Goal: Information Seeking & Learning: Check status

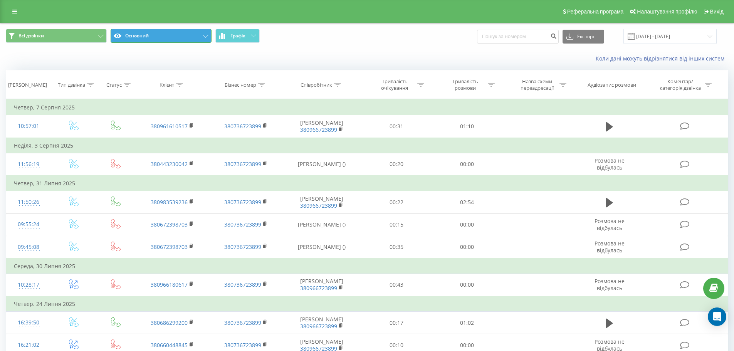
click at [207, 34] on button "Основний" at bounding box center [161, 36] width 101 height 14
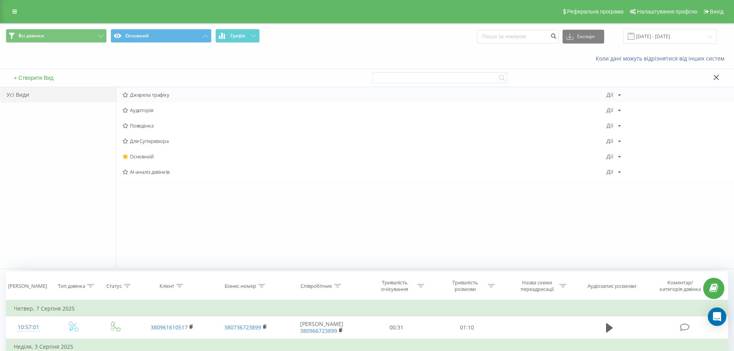
click at [154, 93] on span "Джерела трафіку" at bounding box center [365, 94] width 484 height 5
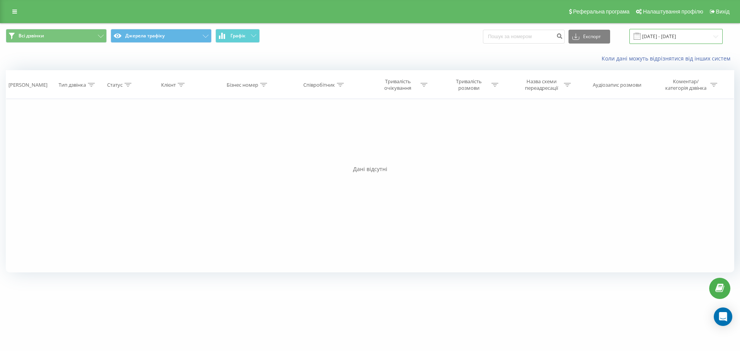
click at [719, 34] on input "[DATE] - [DATE]" at bounding box center [675, 36] width 93 height 15
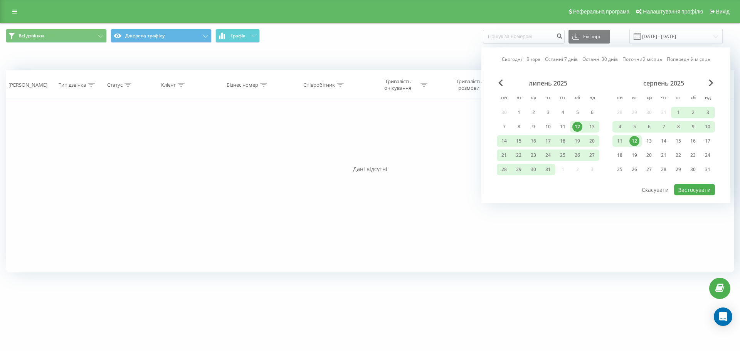
click at [515, 61] on link "Сьогодні" at bounding box center [512, 59] width 20 height 7
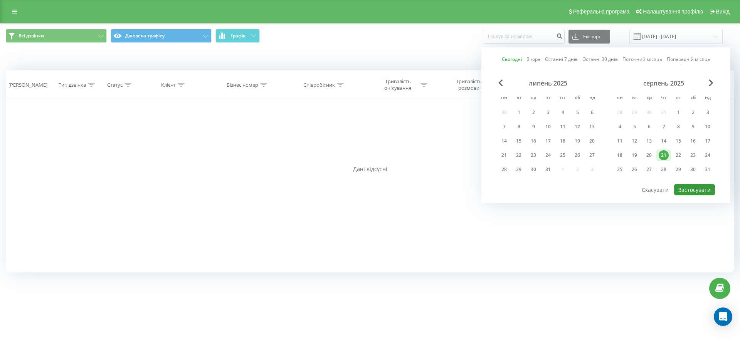
click at [688, 192] on button "Застосувати" at bounding box center [694, 189] width 41 height 11
type input "[DATE] - [DATE]"
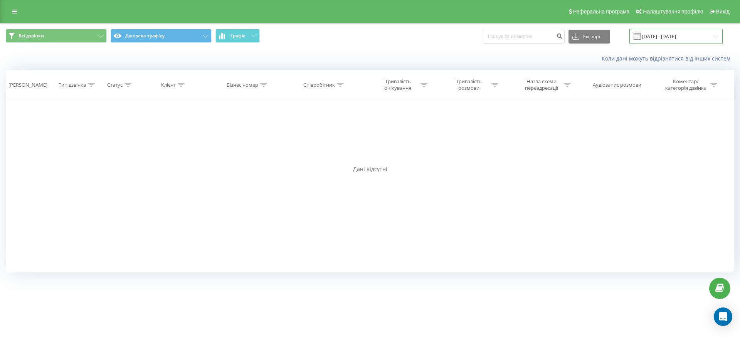
click at [673, 37] on input "[DATE] - [DATE]" at bounding box center [675, 36] width 93 height 15
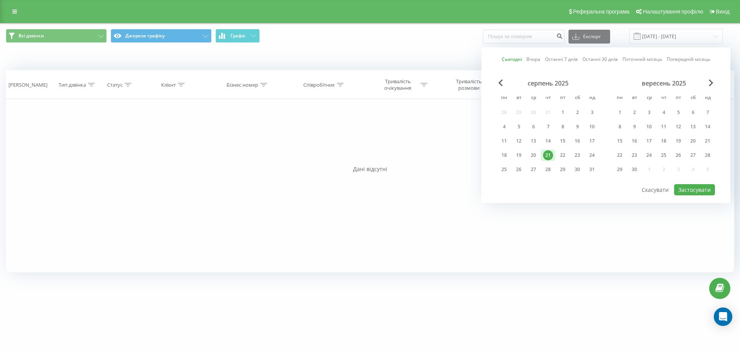
click at [511, 61] on link "Сьогодні" at bounding box center [512, 59] width 20 height 7
click at [690, 191] on button "Застосувати" at bounding box center [694, 189] width 41 height 11
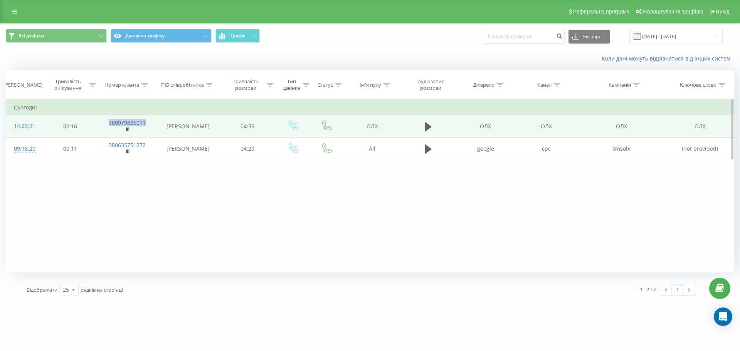
drag, startPoint x: 147, startPoint y: 122, endPoint x: 104, endPoint y: 123, distance: 43.6
click at [103, 122] on td "380979885011" at bounding box center [127, 126] width 59 height 22
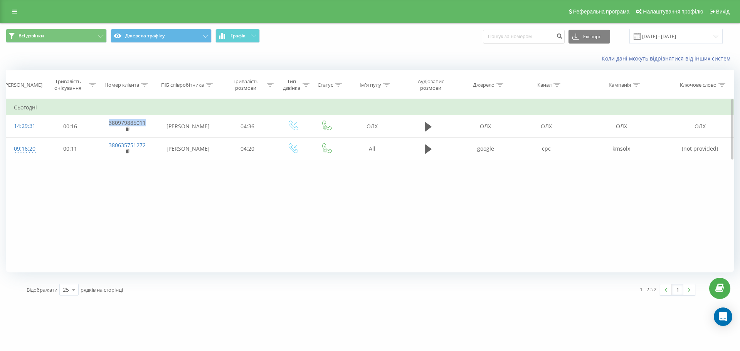
copy link "380979885011"
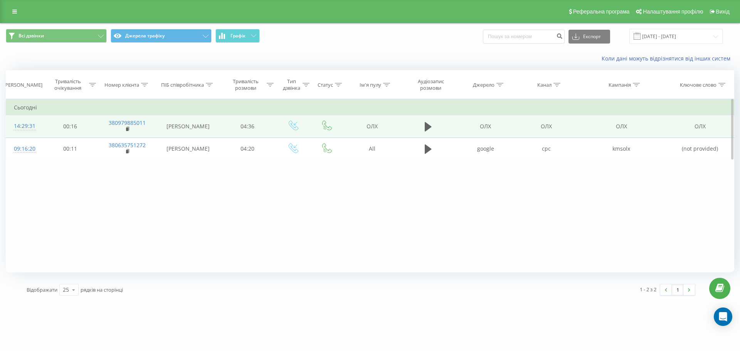
click at [160, 124] on td "[PERSON_NAME]" at bounding box center [188, 126] width 63 height 22
click at [151, 120] on td "380979885011" at bounding box center [127, 126] width 59 height 22
click at [148, 121] on td "380979885011" at bounding box center [127, 126] width 59 height 22
drag, startPoint x: 148, startPoint y: 122, endPoint x: 109, endPoint y: 123, distance: 39.7
click at [109, 123] on td "380979885011" at bounding box center [127, 126] width 59 height 22
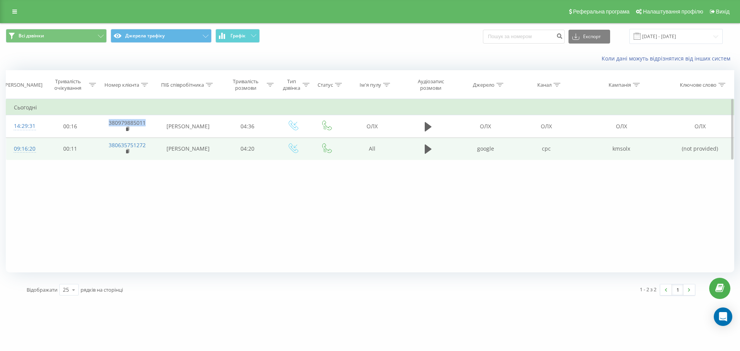
copy link "380979885011"
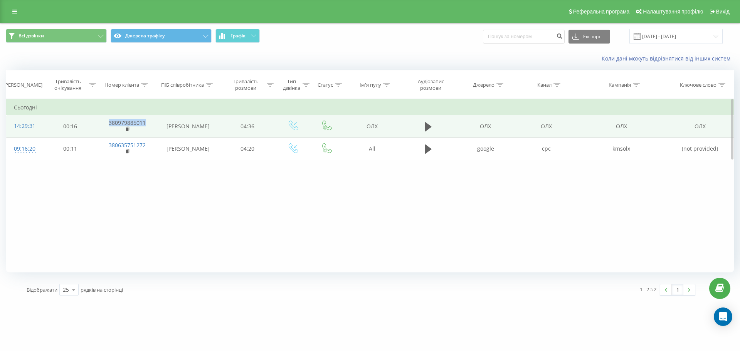
click at [152, 125] on td "380979885011" at bounding box center [127, 126] width 59 height 22
drag, startPoint x: 151, startPoint y: 123, endPoint x: 108, endPoint y: 123, distance: 42.4
click at [108, 123] on td "380979885011" at bounding box center [127, 126] width 59 height 22
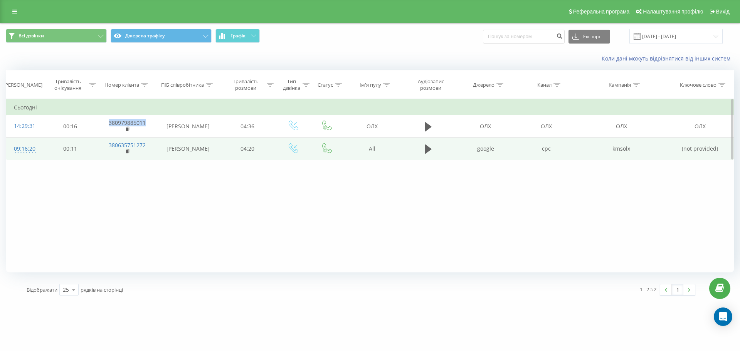
copy link "380979885011"
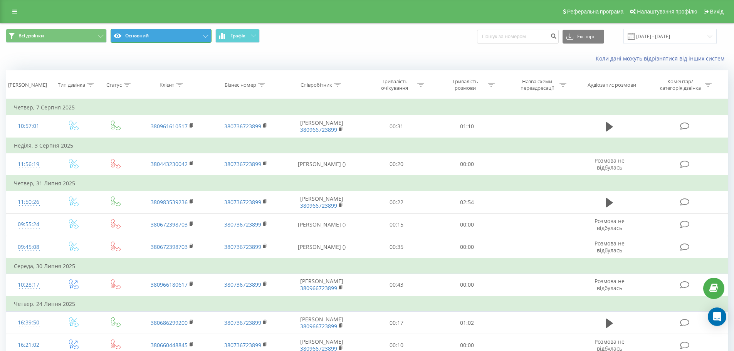
click at [209, 36] on button "Основний" at bounding box center [161, 36] width 101 height 14
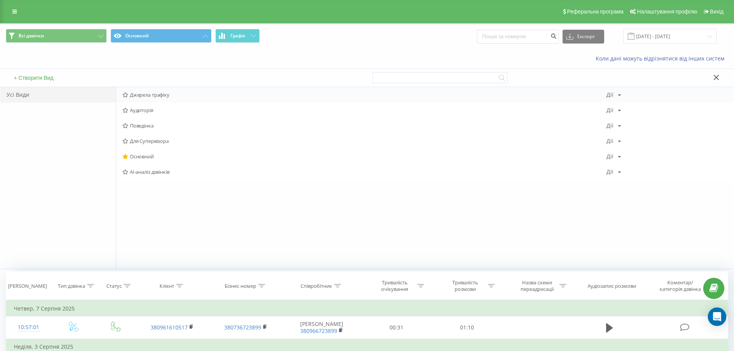
click at [147, 96] on span "Джерела трафіку" at bounding box center [365, 94] width 484 height 5
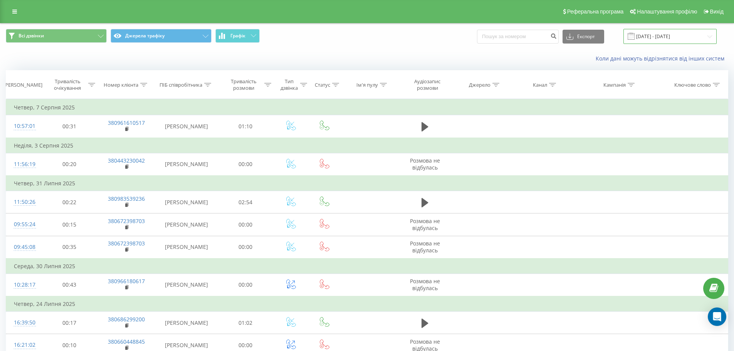
click at [665, 35] on input "[DATE] - [DATE]" at bounding box center [670, 36] width 93 height 15
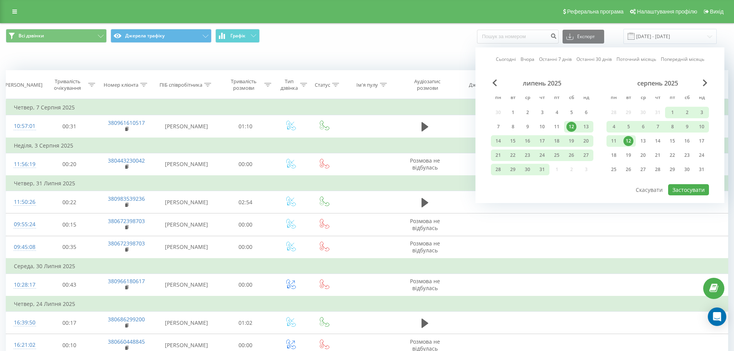
click at [506, 62] on link "Сьогодні" at bounding box center [506, 59] width 20 height 7
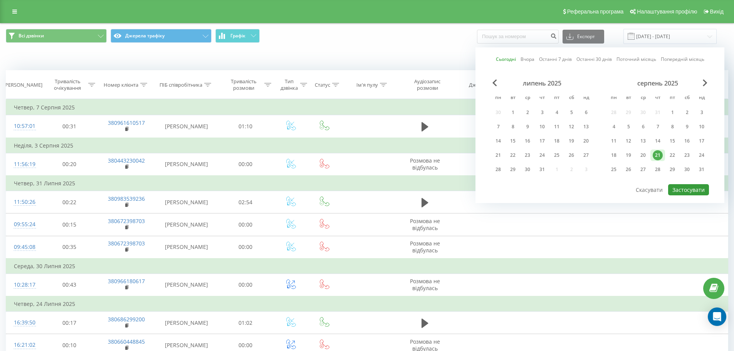
click at [693, 190] on button "Застосувати" at bounding box center [688, 189] width 41 height 11
type input "[DATE] - [DATE]"
